Goal: Browse casually: Explore the website without a specific task or goal

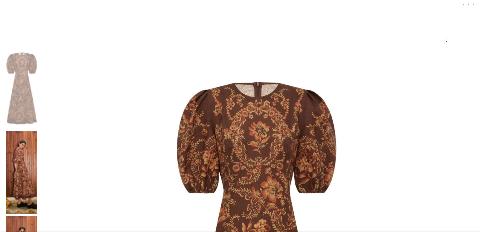
scroll to position [50, 0]
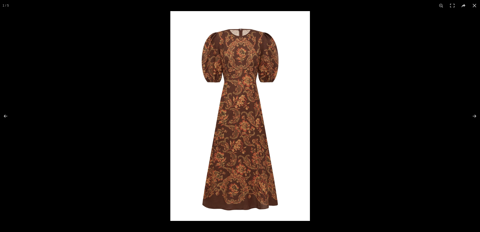
click at [242, 165] on img at bounding box center [240, 115] width 140 height 209
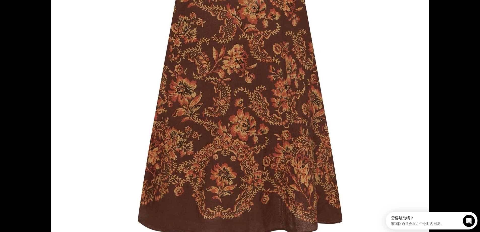
scroll to position [0, 106]
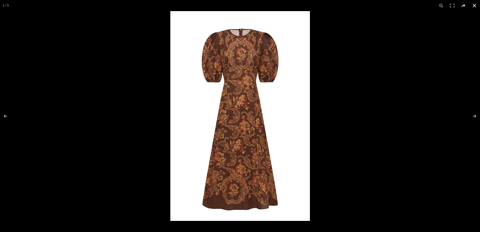
click at [416, 178] on div at bounding box center [410, 127] width 480 height 232
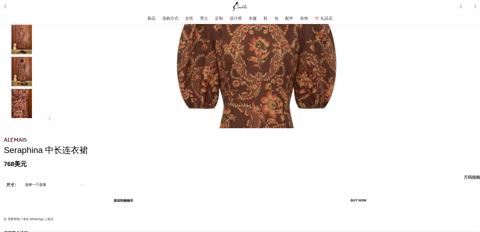
scroll to position [50, 0]
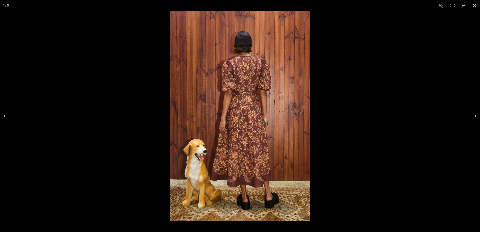
scroll to position [0, 212]
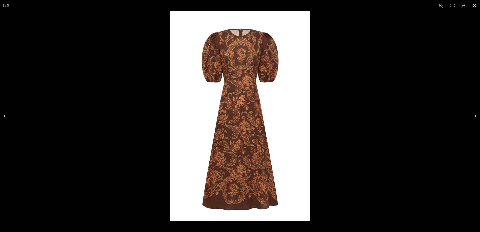
click at [243, 157] on img at bounding box center [240, 115] width 140 height 209
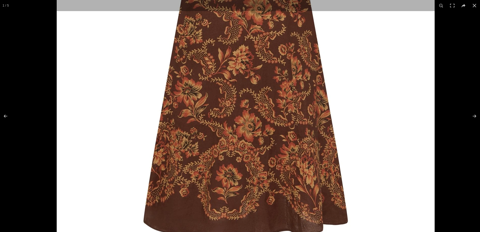
drag, startPoint x: 251, startPoint y: 169, endPoint x: 267, endPoint y: 98, distance: 73.5
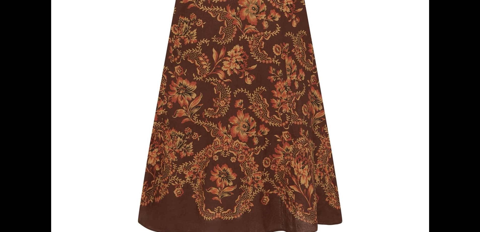
scroll to position [0, 371]
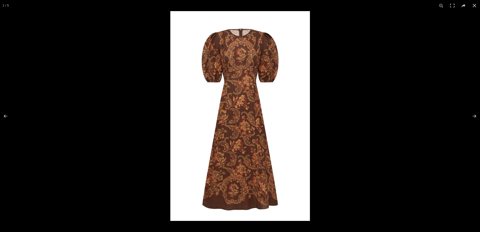
click at [232, 147] on img at bounding box center [240, 115] width 140 height 209
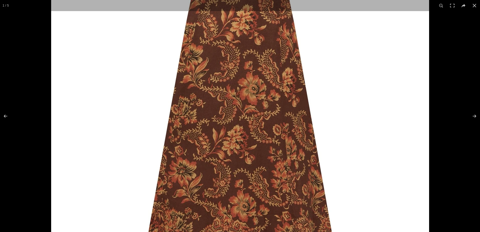
scroll to position [0, 424]
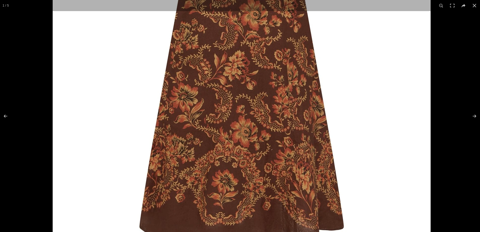
drag, startPoint x: 239, startPoint y: 141, endPoint x: 242, endPoint y: 85, distance: 56.5
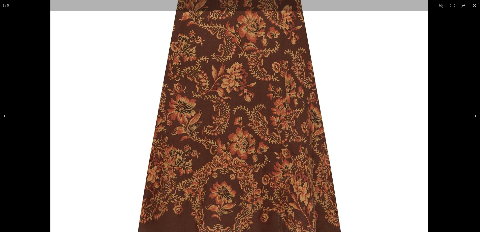
drag, startPoint x: 268, startPoint y: 137, endPoint x: 268, endPoint y: 151, distance: 14.1
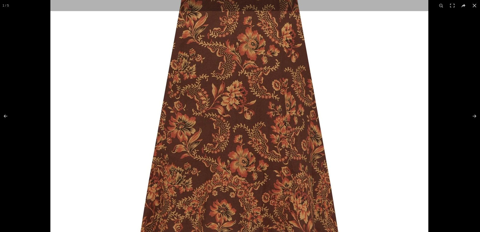
scroll to position [0, 478]
drag, startPoint x: 267, startPoint y: 125, endPoint x: 267, endPoint y: 155, distance: 30.2
click at [267, 155] on img at bounding box center [239, 17] width 378 height 567
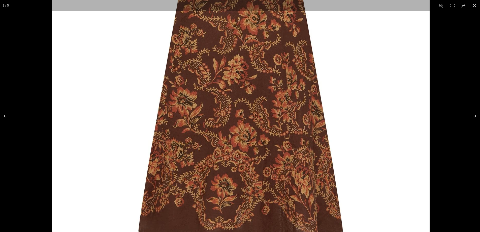
drag, startPoint x: 267, startPoint y: 157, endPoint x: 271, endPoint y: 127, distance: 30.8
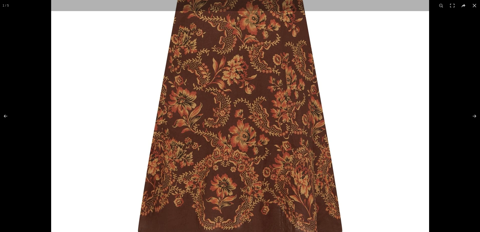
scroll to position [0, 531]
